Goal: Information Seeking & Learning: Learn about a topic

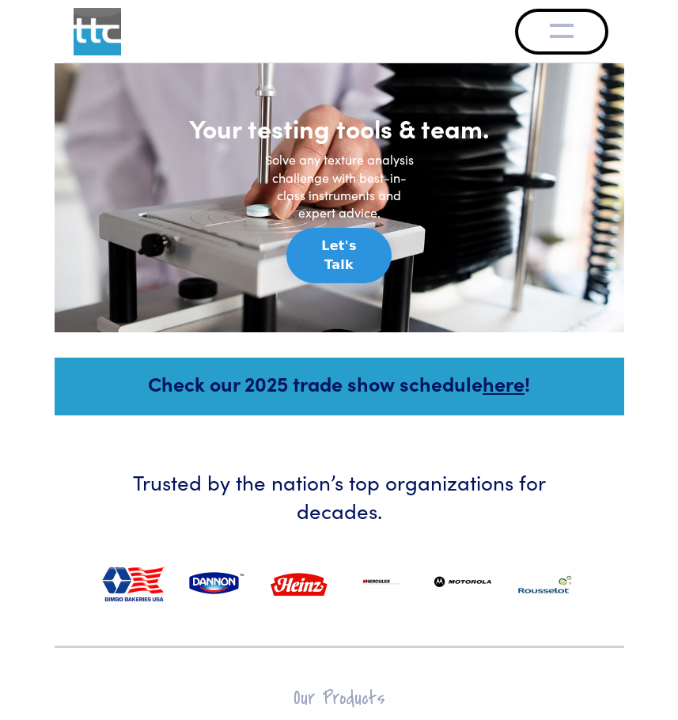
click at [535, 27] on button "Toggle navigation" at bounding box center [561, 32] width 87 height 40
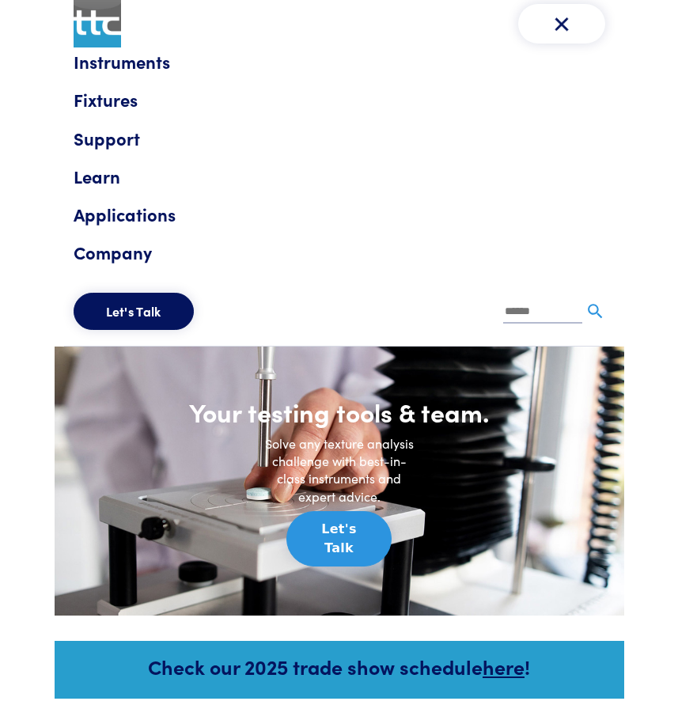
click at [96, 249] on link "Company" at bounding box center [340, 252] width 532 height 28
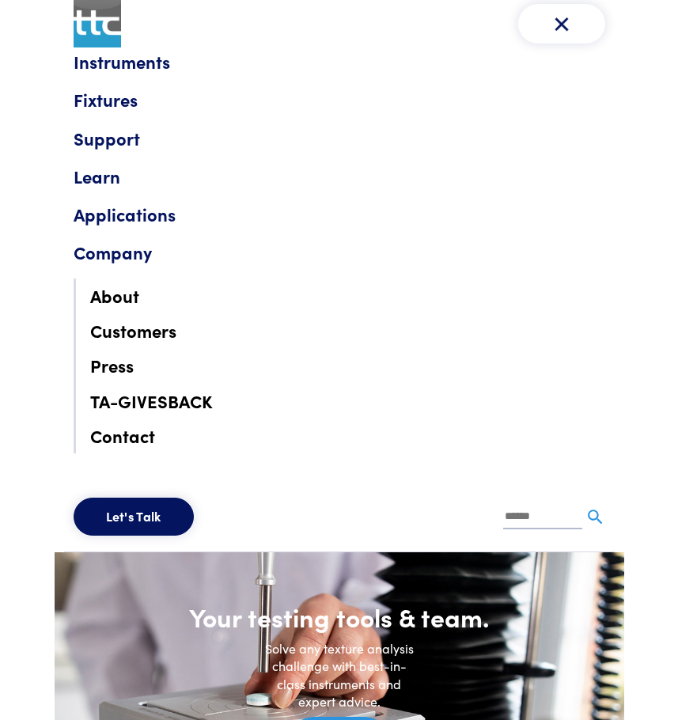
click at [110, 295] on link "About" at bounding box center [347, 296] width 515 height 32
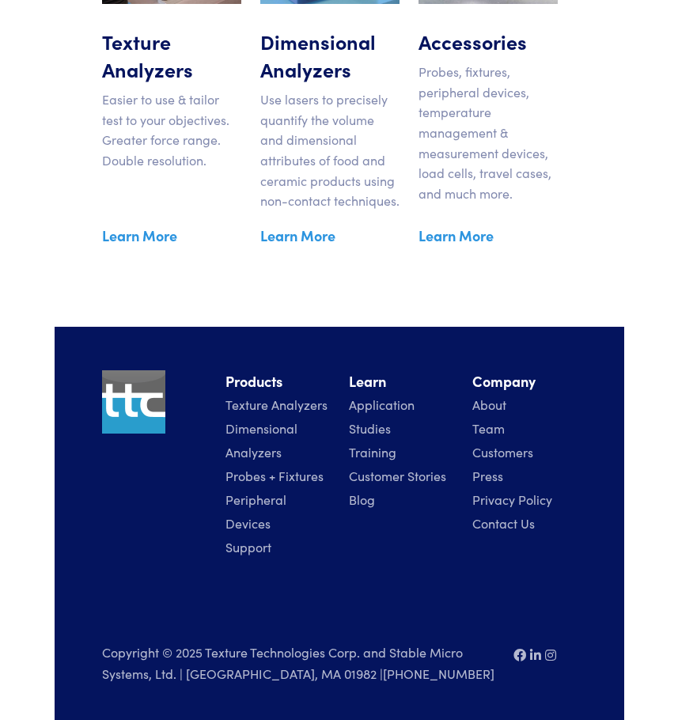
scroll to position [3055, 0]
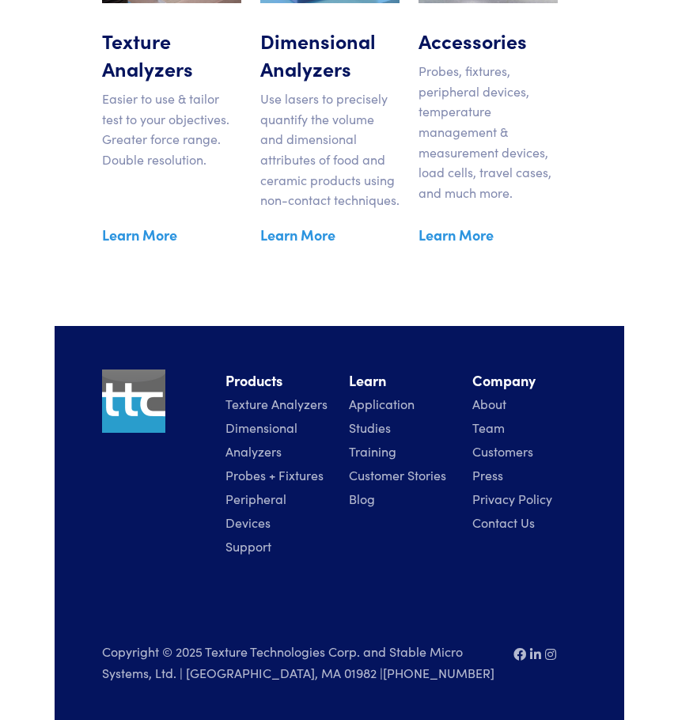
click at [491, 423] on link "Team" at bounding box center [488, 427] width 32 height 17
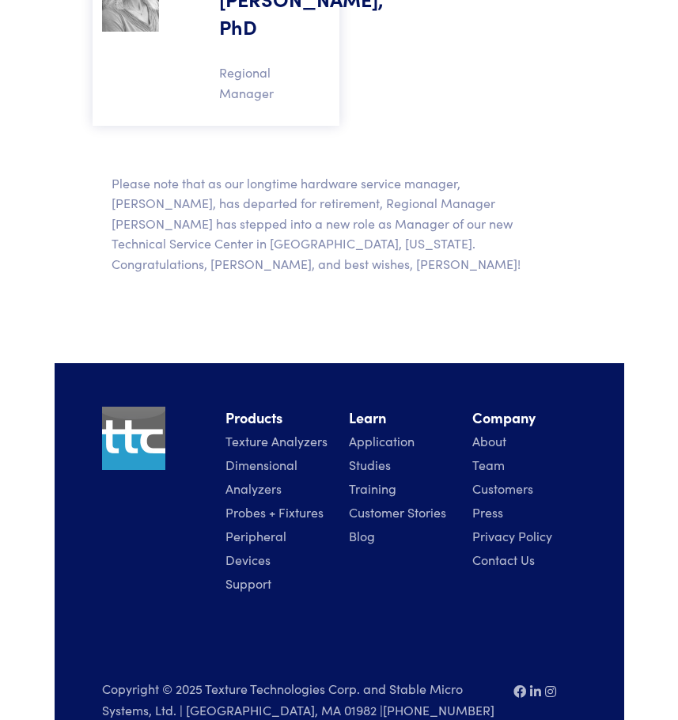
scroll to position [1724, 0]
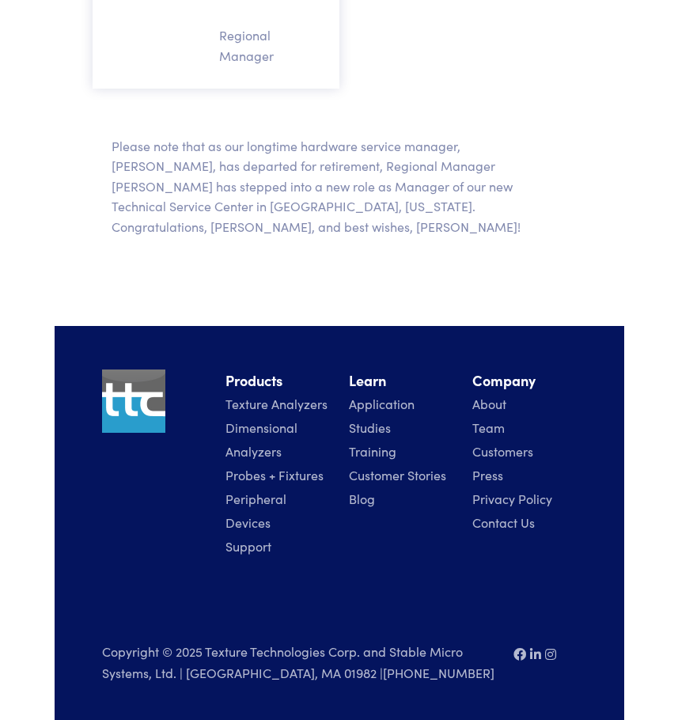
click at [481, 406] on link "About" at bounding box center [489, 403] width 34 height 17
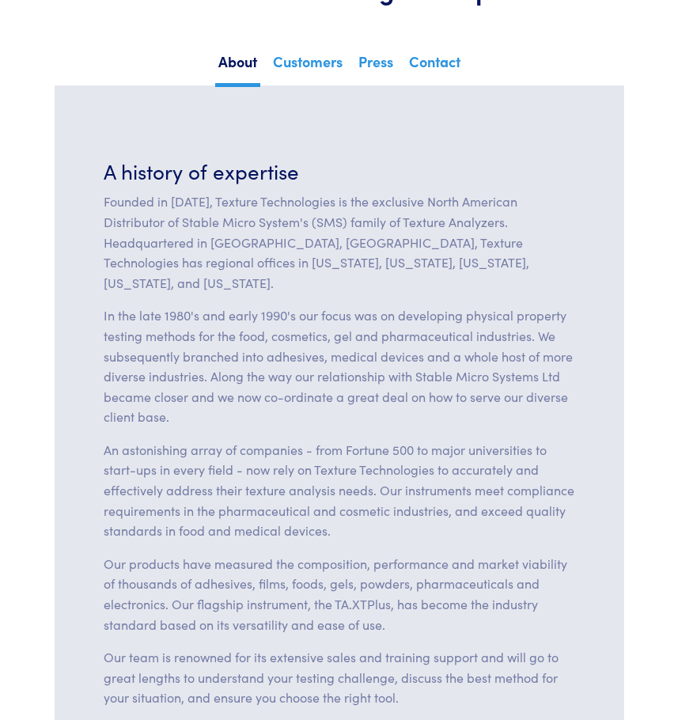
scroll to position [158, 0]
click at [322, 214] on p "Founded in 1988, Texture Technologies is the exclusive North American Distribut…" at bounding box center [340, 241] width 472 height 101
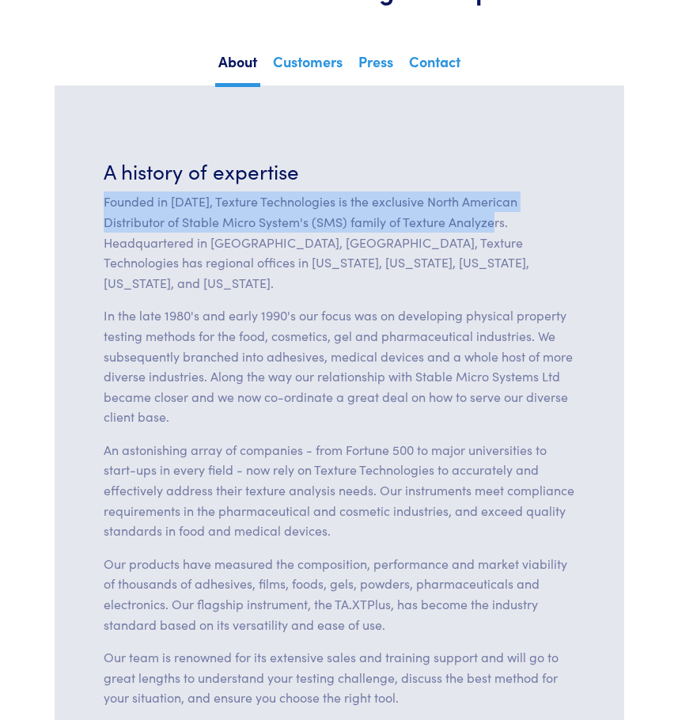
drag, startPoint x: 427, startPoint y: 225, endPoint x: 95, endPoint y: 199, distance: 333.3
click at [95, 199] on div "A history of expertise Founded in 1988, Texture Technologies is the exclusive N…" at bounding box center [339, 439] width 491 height 564
copy p "Founded in 1988, Texture Technologies is the exclusive North American Distribut…"
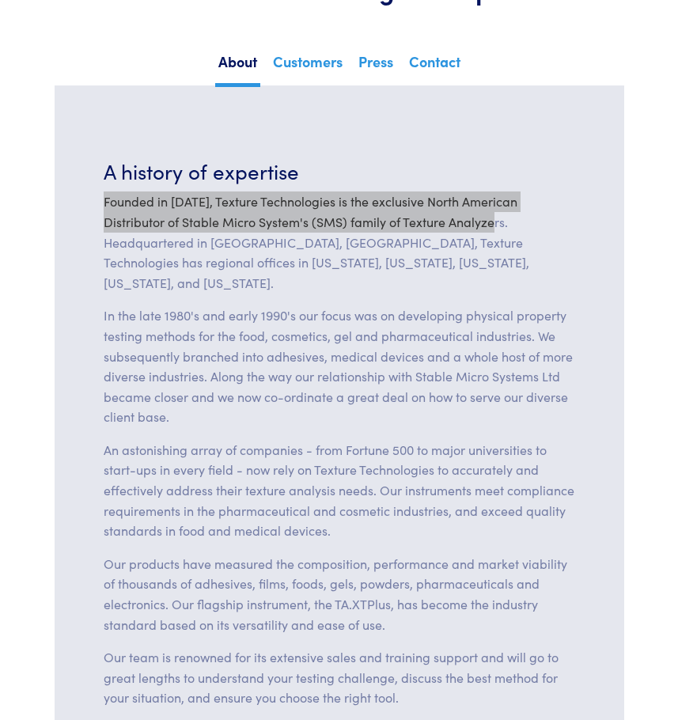
scroll to position [0, 0]
